Goal: Find specific page/section: Find specific page/section

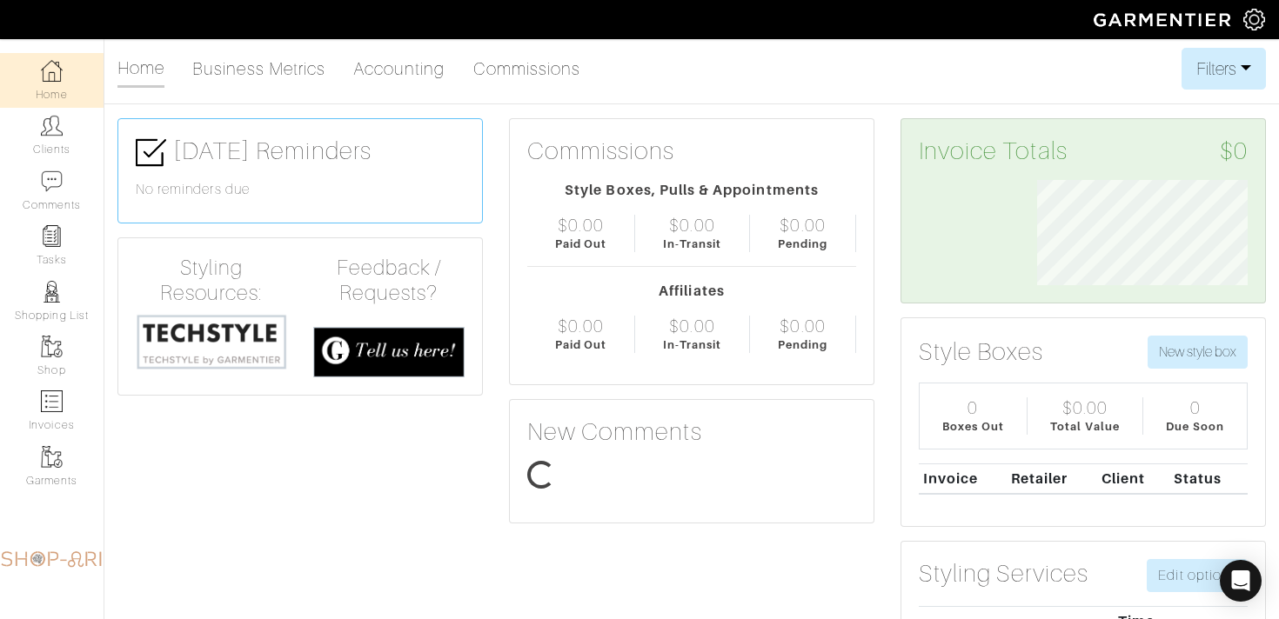
scroll to position [105, 237]
click at [70, 254] on link "Tasks" at bounding box center [52, 245] width 104 height 55
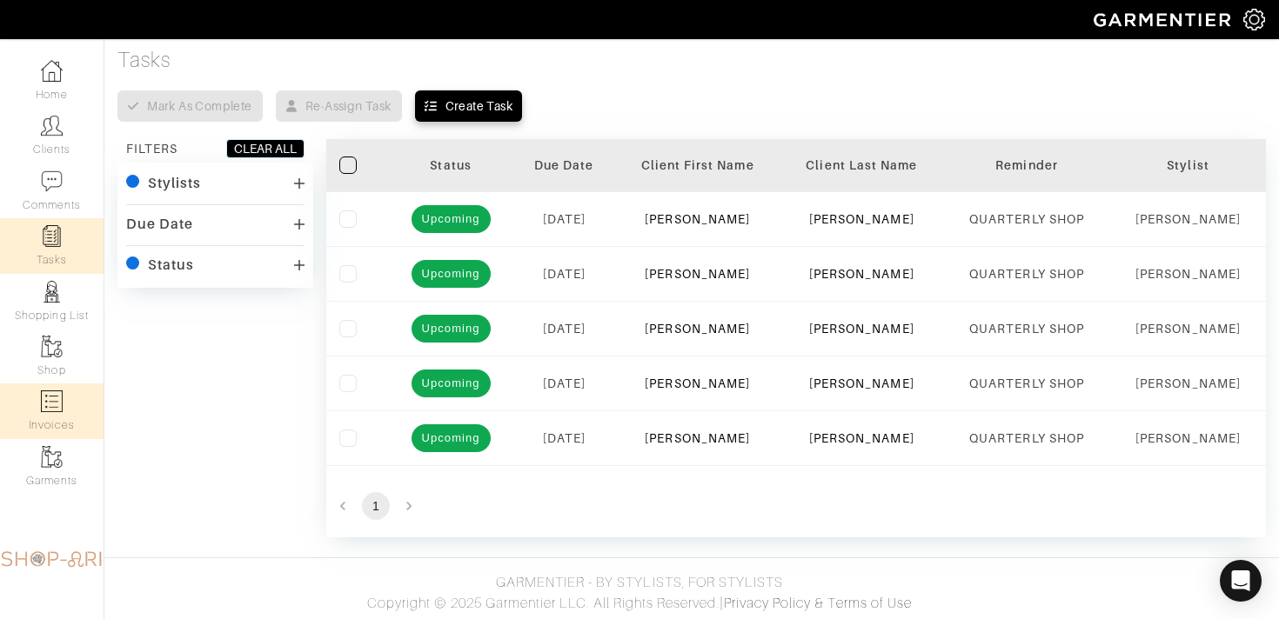
click at [71, 401] on link "Invoices" at bounding box center [52, 411] width 104 height 55
select select
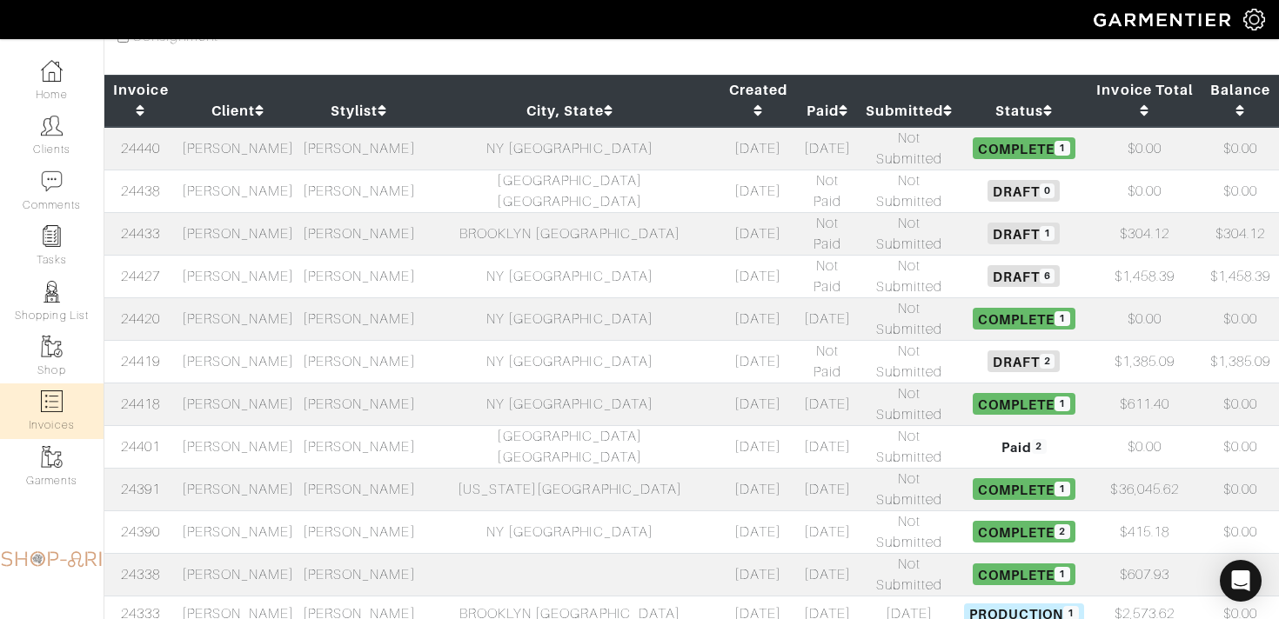
scroll to position [191, 0]
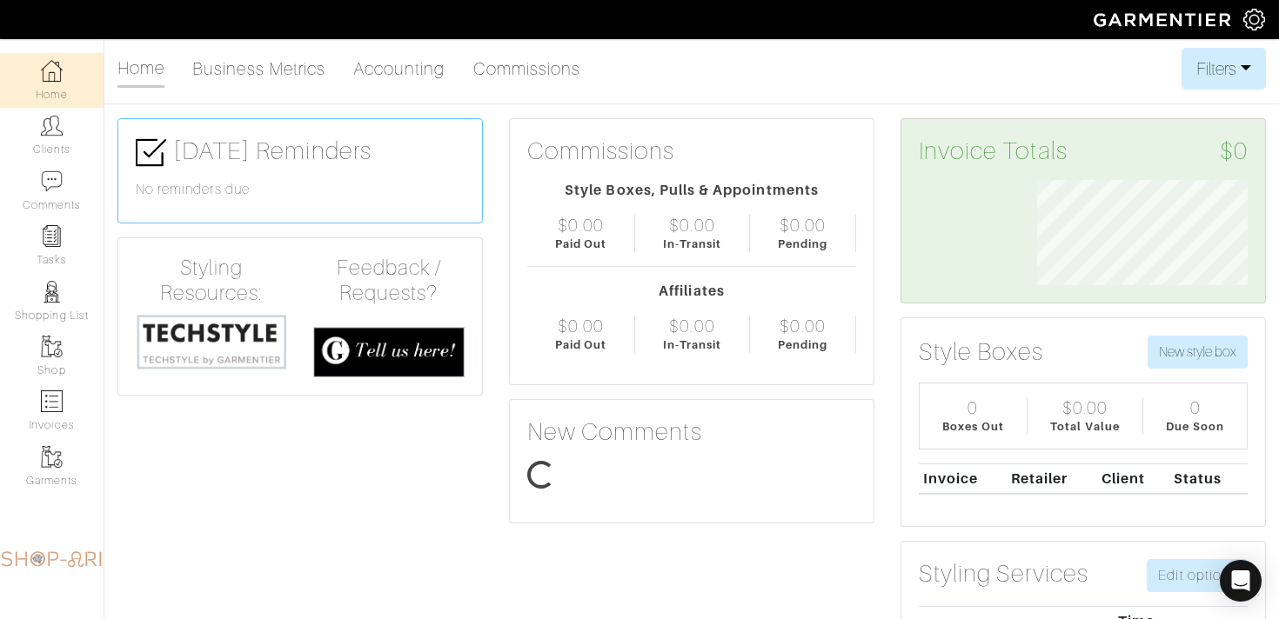
scroll to position [105, 237]
click at [35, 154] on link "Clients" at bounding box center [52, 135] width 104 height 55
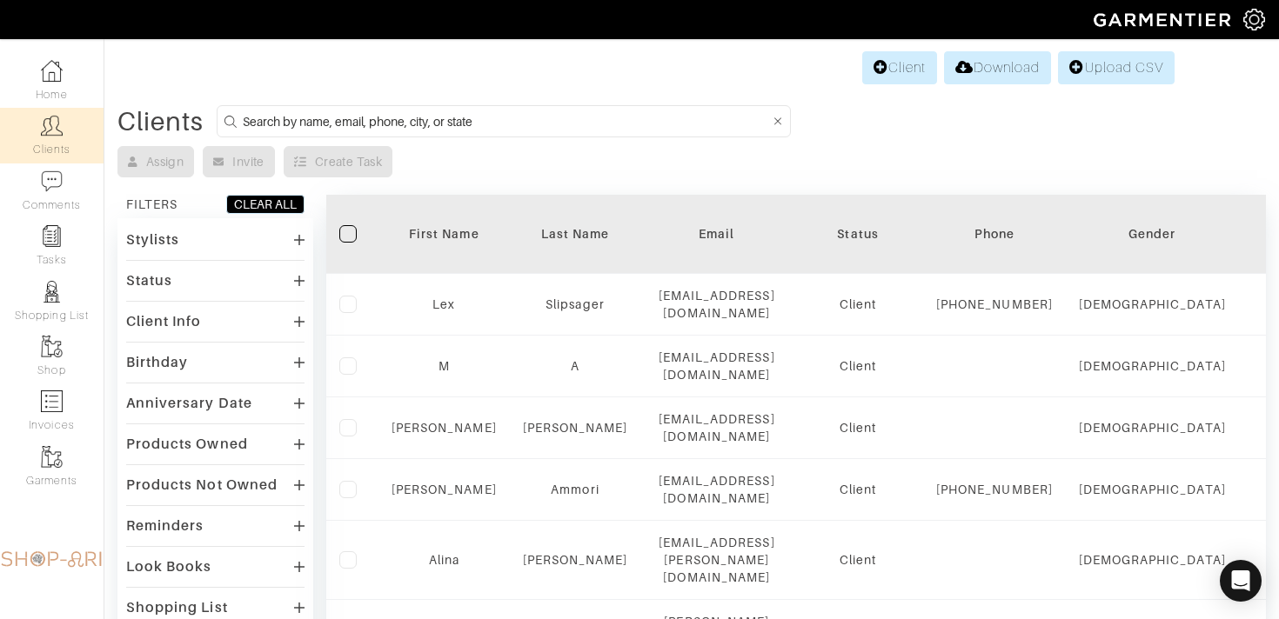
click at [477, 117] on input at bounding box center [506, 121] width 527 height 22
type input "neera"
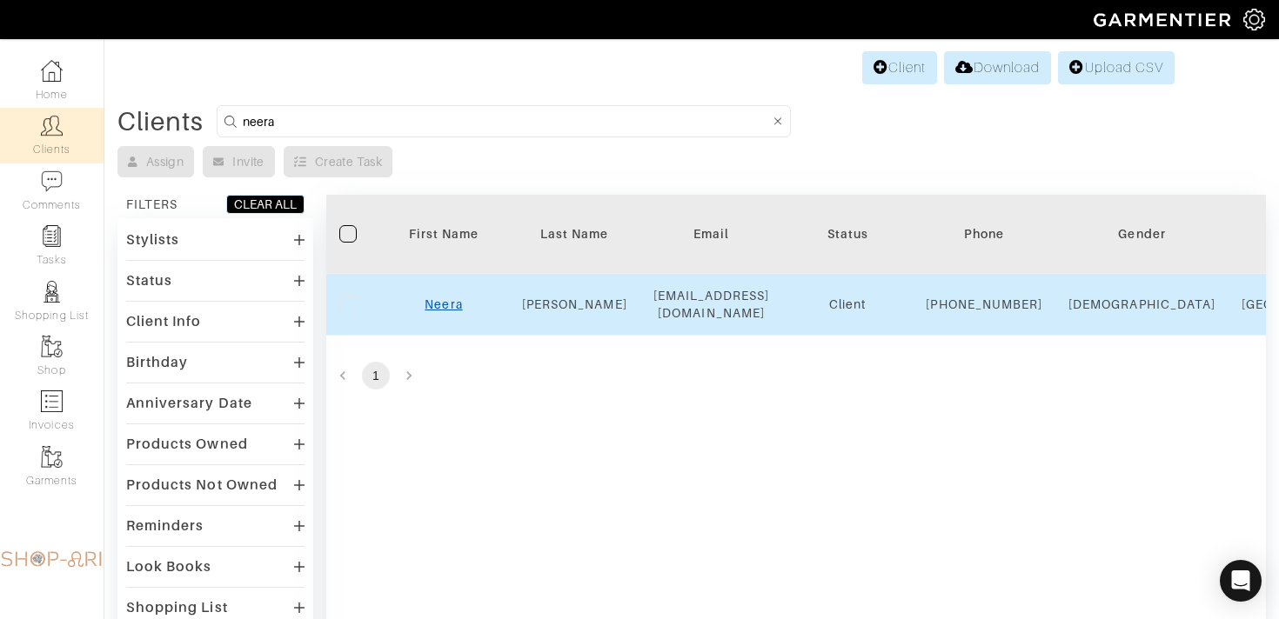
click at [431, 311] on link "Neera" at bounding box center [443, 305] width 37 height 14
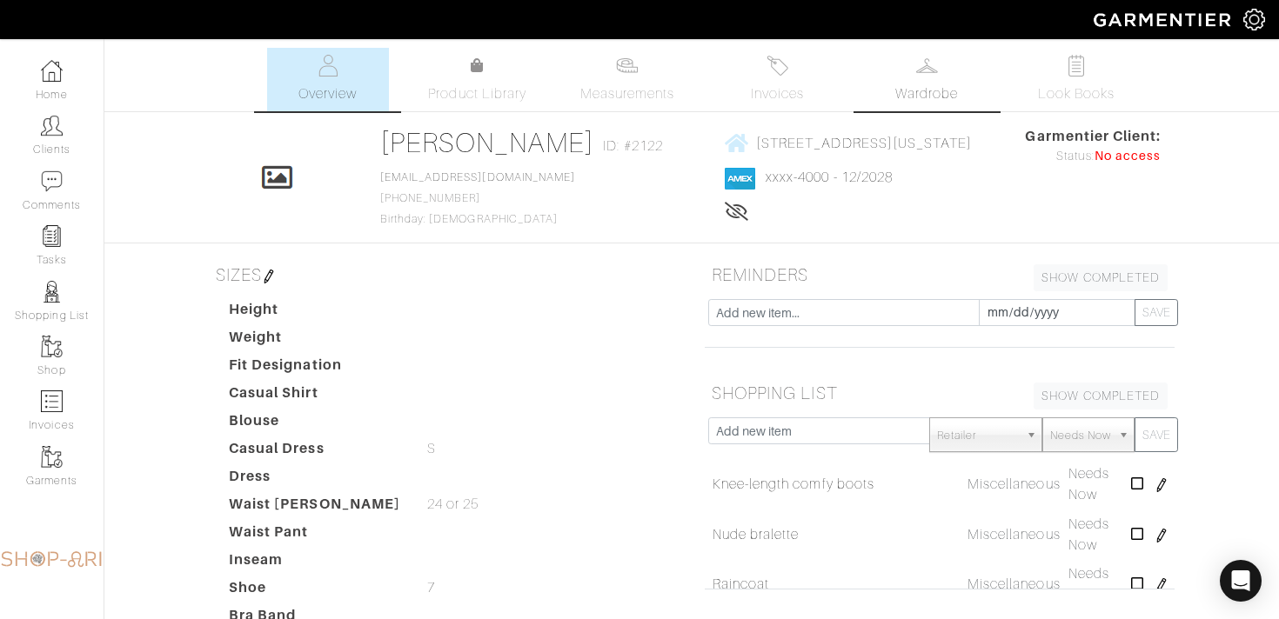
click at [953, 98] on span "Wardrobe" at bounding box center [926, 94] width 63 height 21
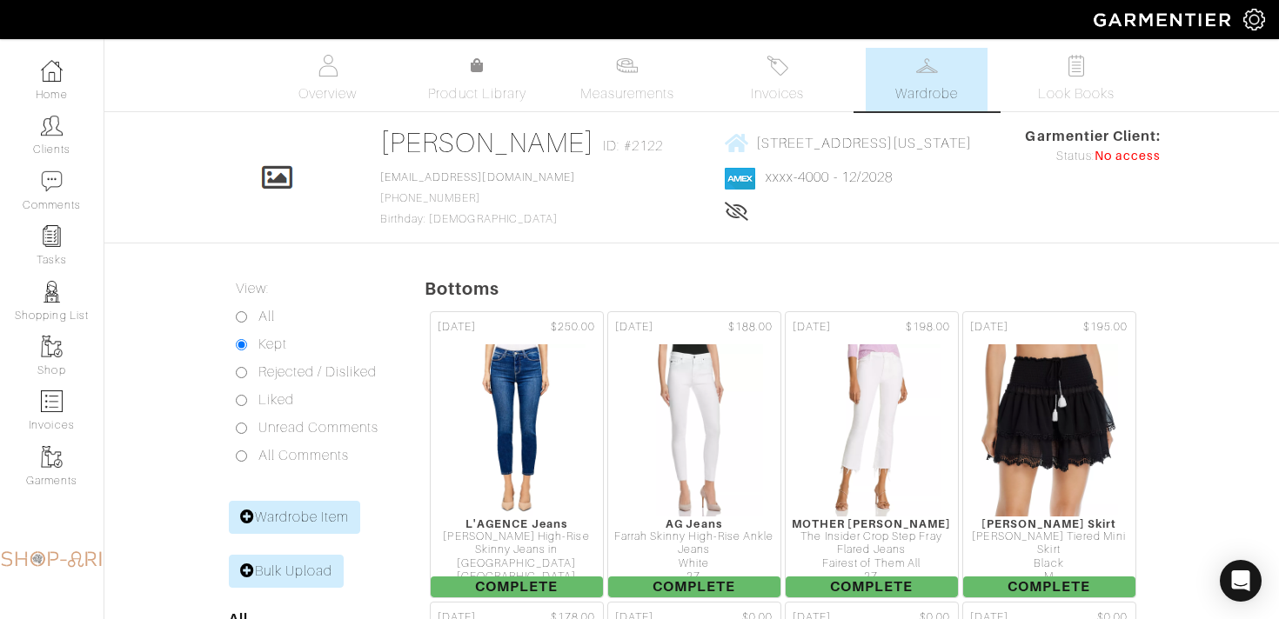
click at [320, 68] on img at bounding box center [328, 66] width 22 height 22
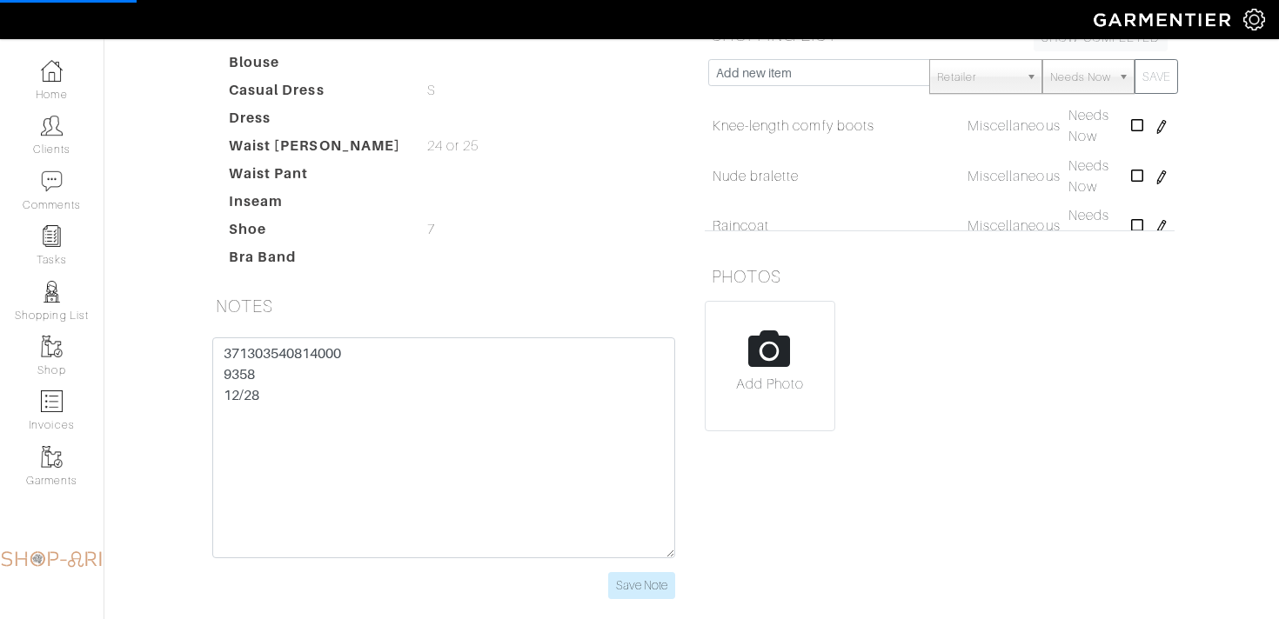
scroll to position [371, 0]
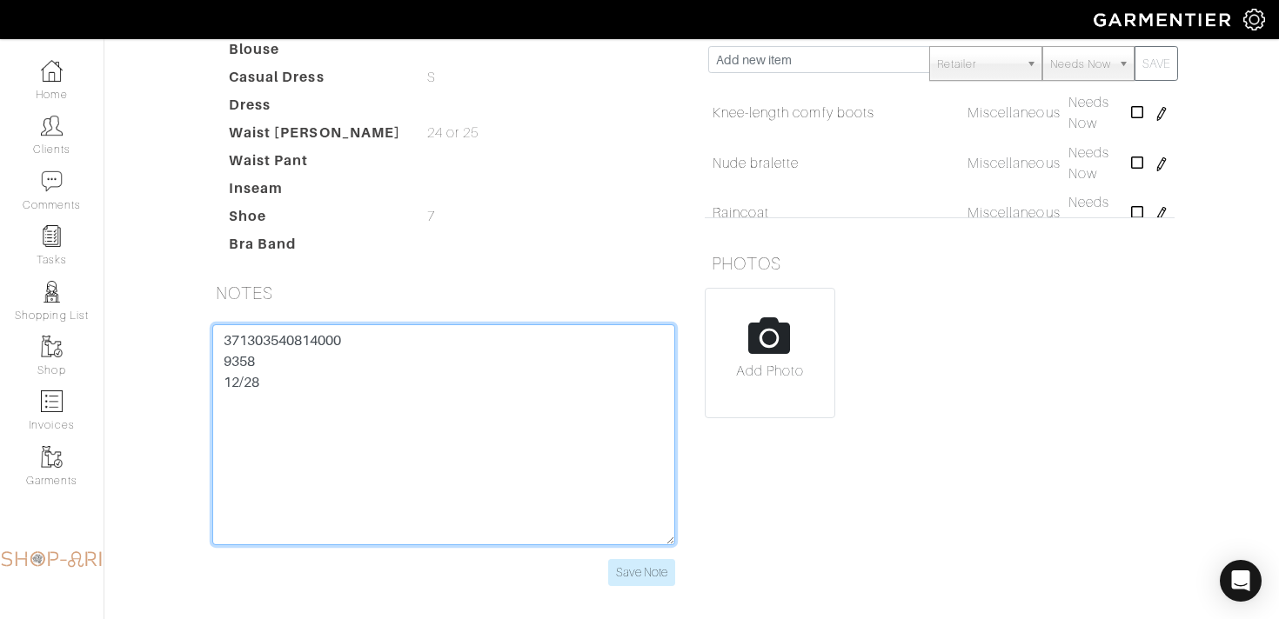
drag, startPoint x: 364, startPoint y: 340, endPoint x: 187, endPoint y: 344, distance: 176.6
click at [187, 344] on div "Neera Graf Overview Overview Measurements Product Library Invoices Wardrobe Loo…" at bounding box center [639, 141] width 1279 height 931
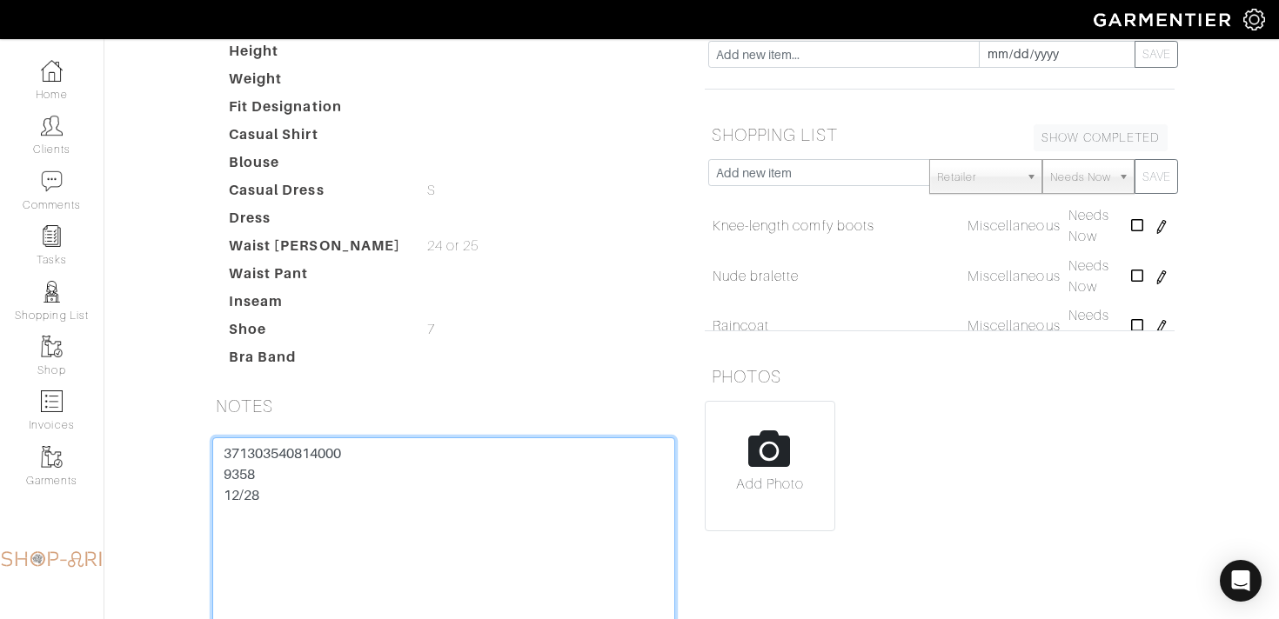
scroll to position [272, 0]
